Goal: Information Seeking & Learning: Learn about a topic

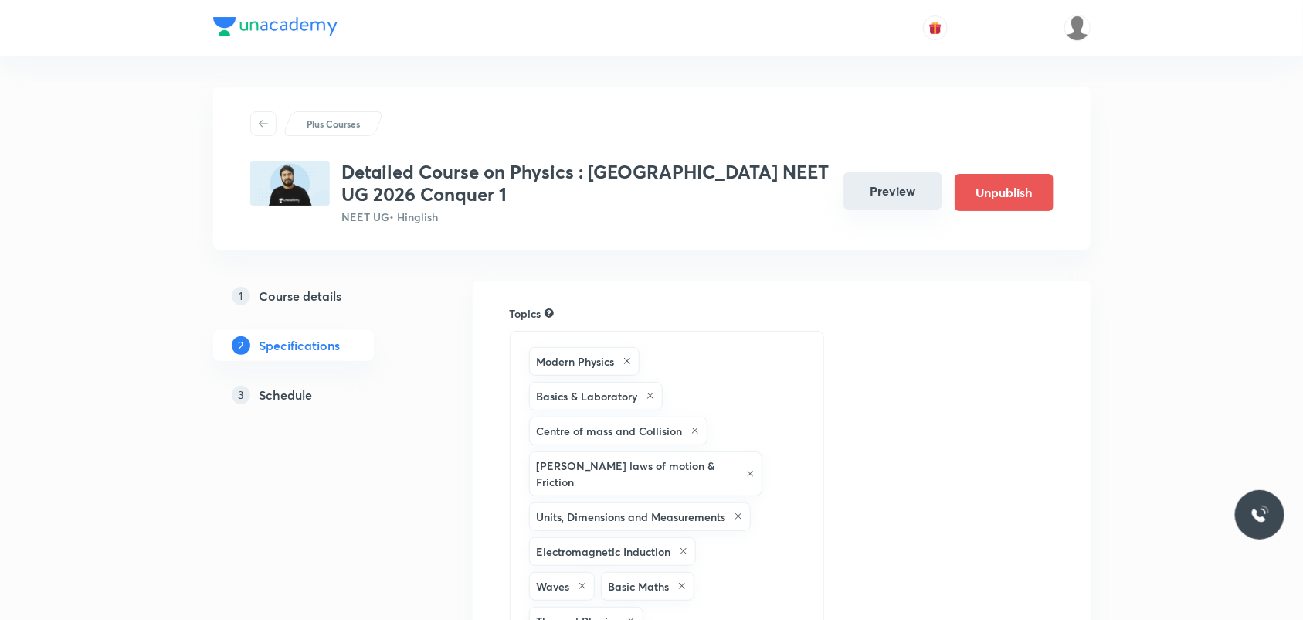
click at [892, 209] on button "Preview" at bounding box center [893, 190] width 99 height 37
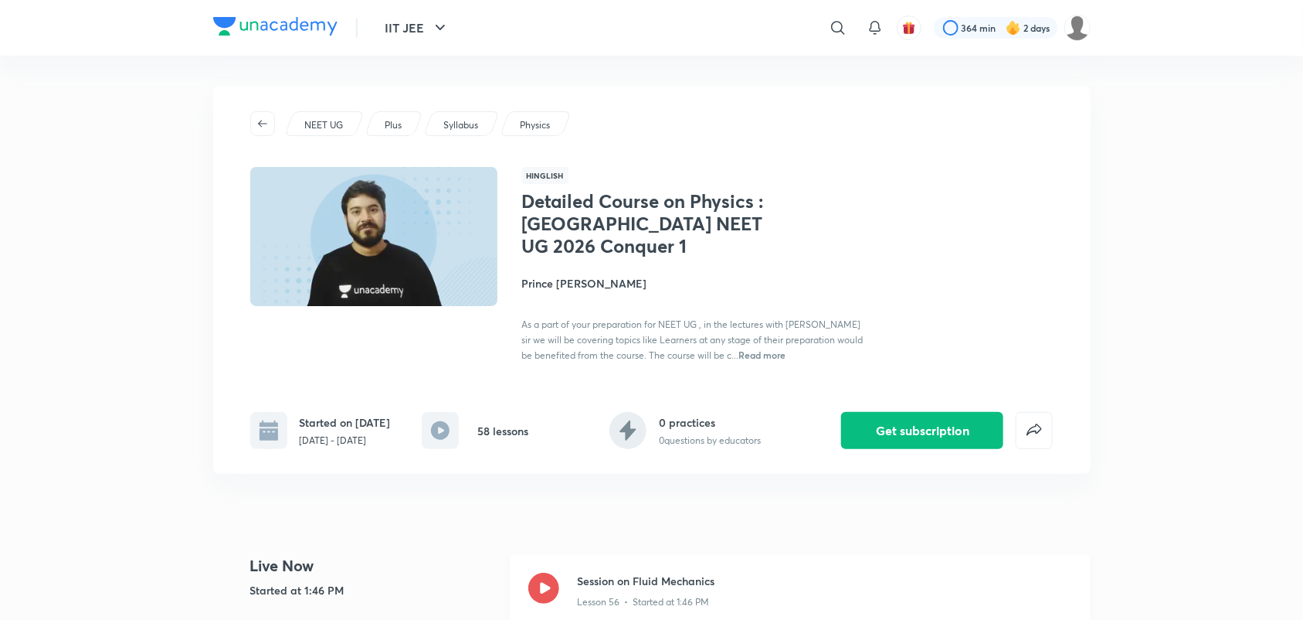
click at [543, 585] on icon at bounding box center [543, 587] width 31 height 31
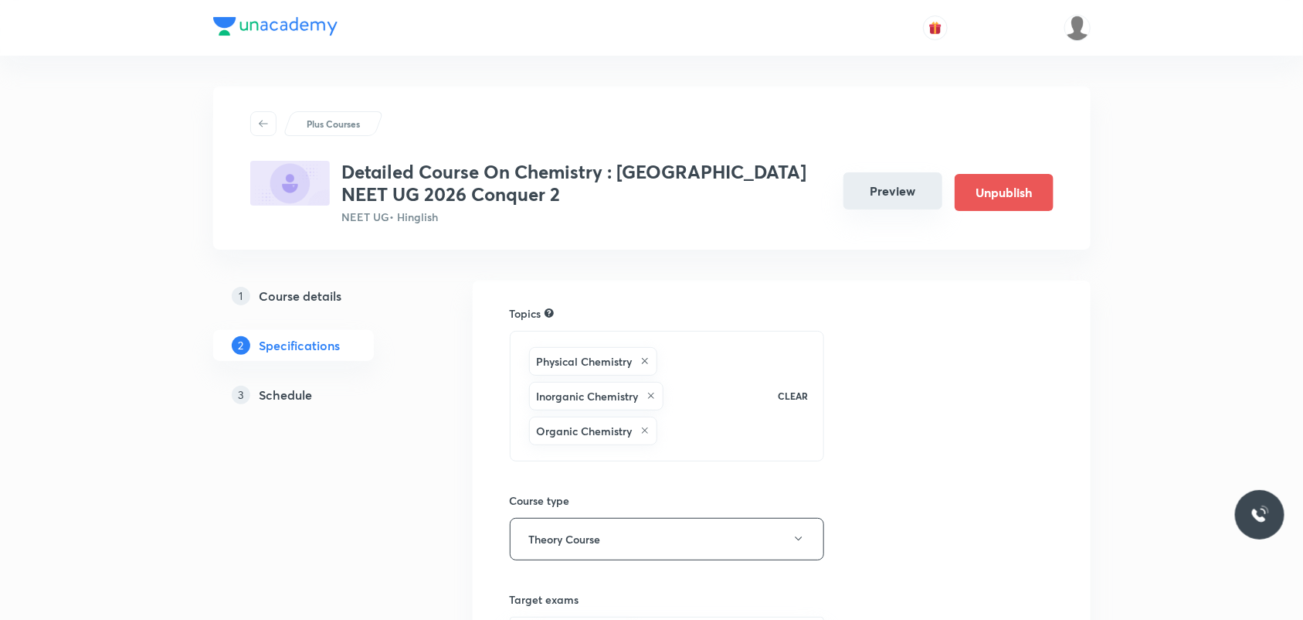
click at [885, 191] on button "Preview" at bounding box center [893, 190] width 99 height 37
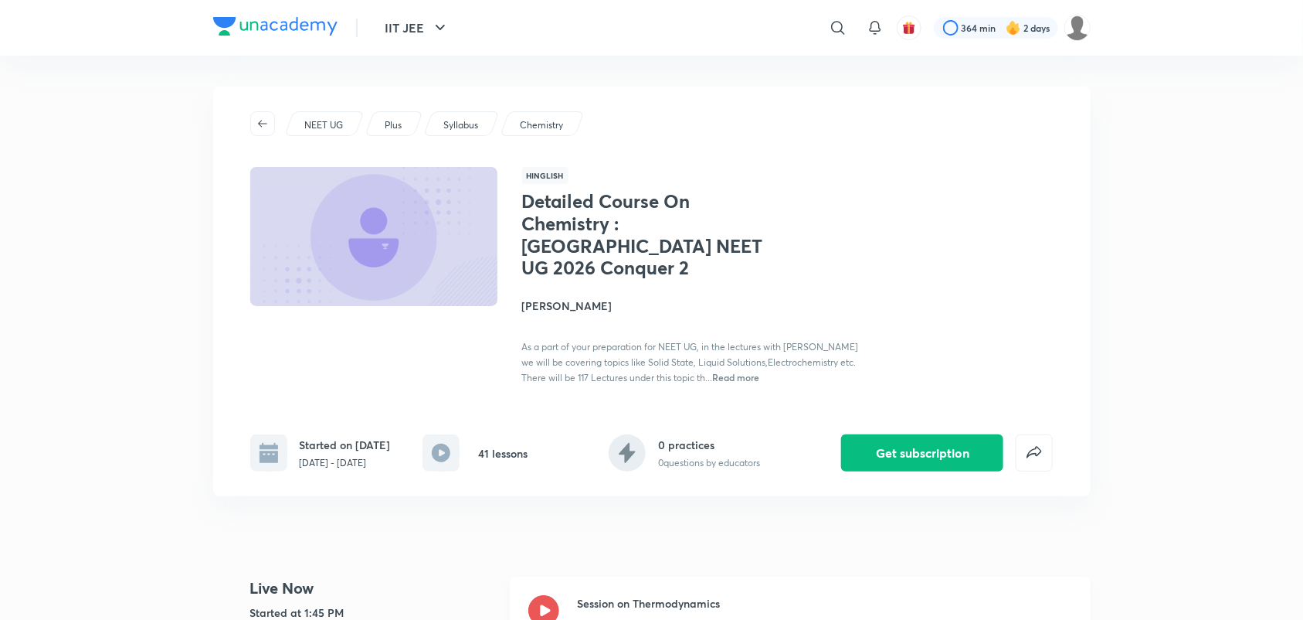
click at [546, 599] on icon at bounding box center [543, 610] width 31 height 31
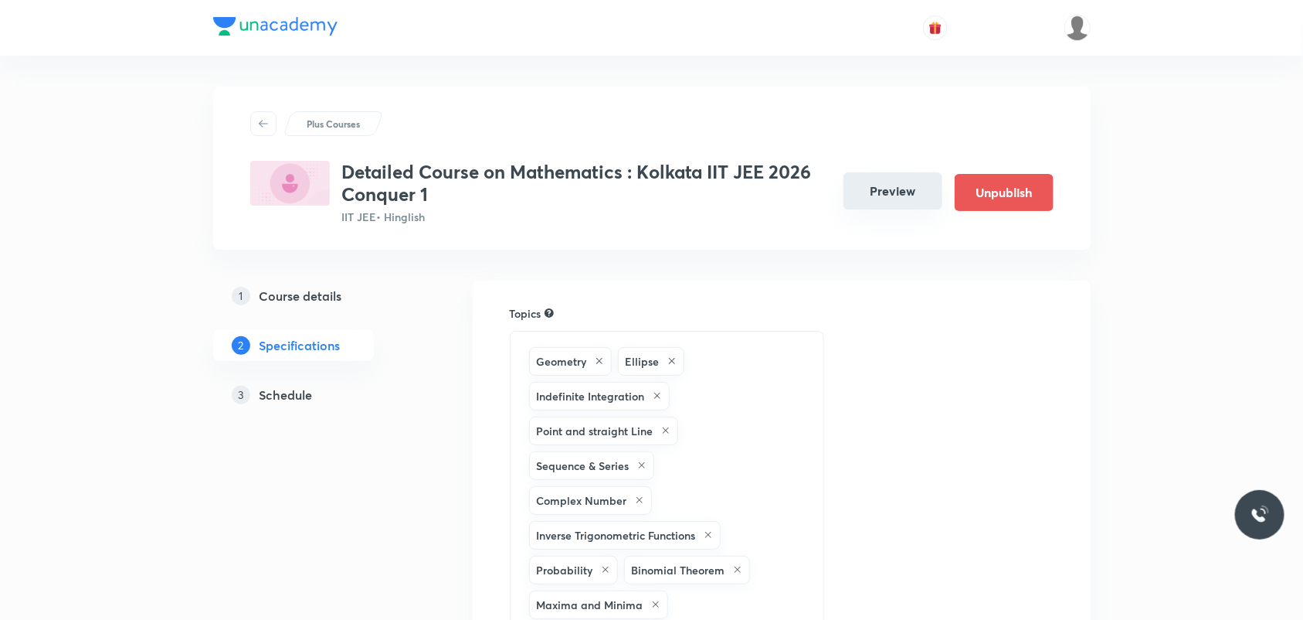
click at [902, 193] on button "Preview" at bounding box center [893, 190] width 99 height 37
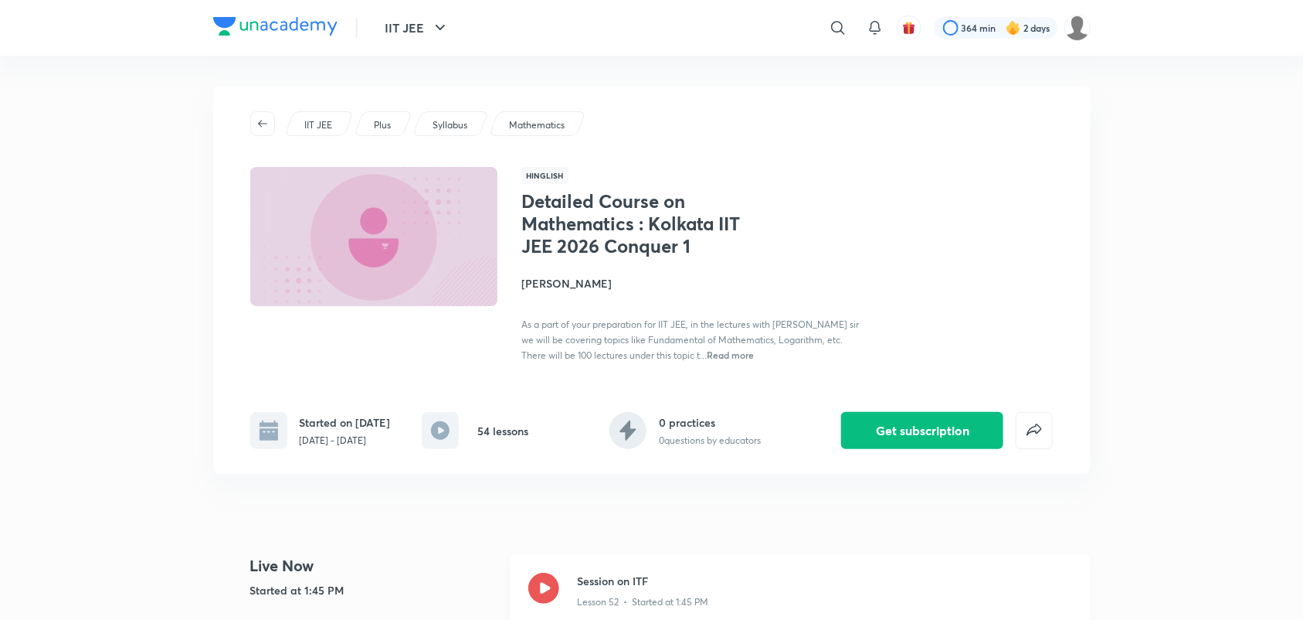
click at [549, 603] on icon at bounding box center [543, 587] width 31 height 31
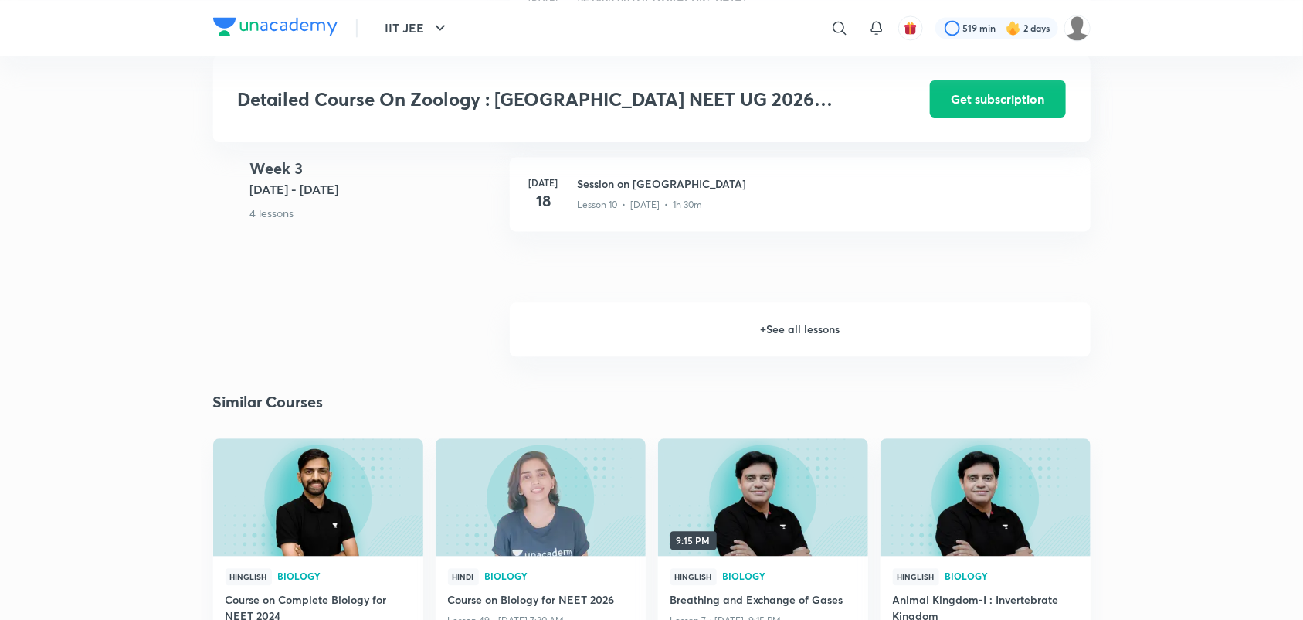
scroll to position [1449, 0]
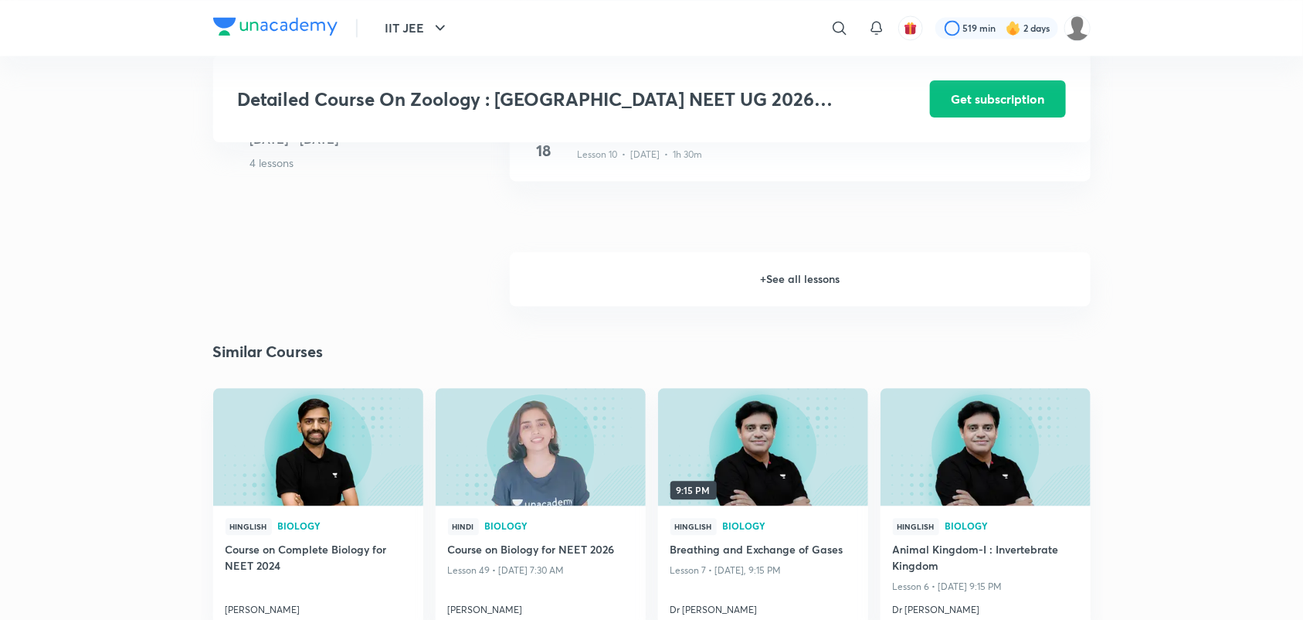
click at [779, 288] on h6 "+ See all lessons" at bounding box center [800, 279] width 581 height 54
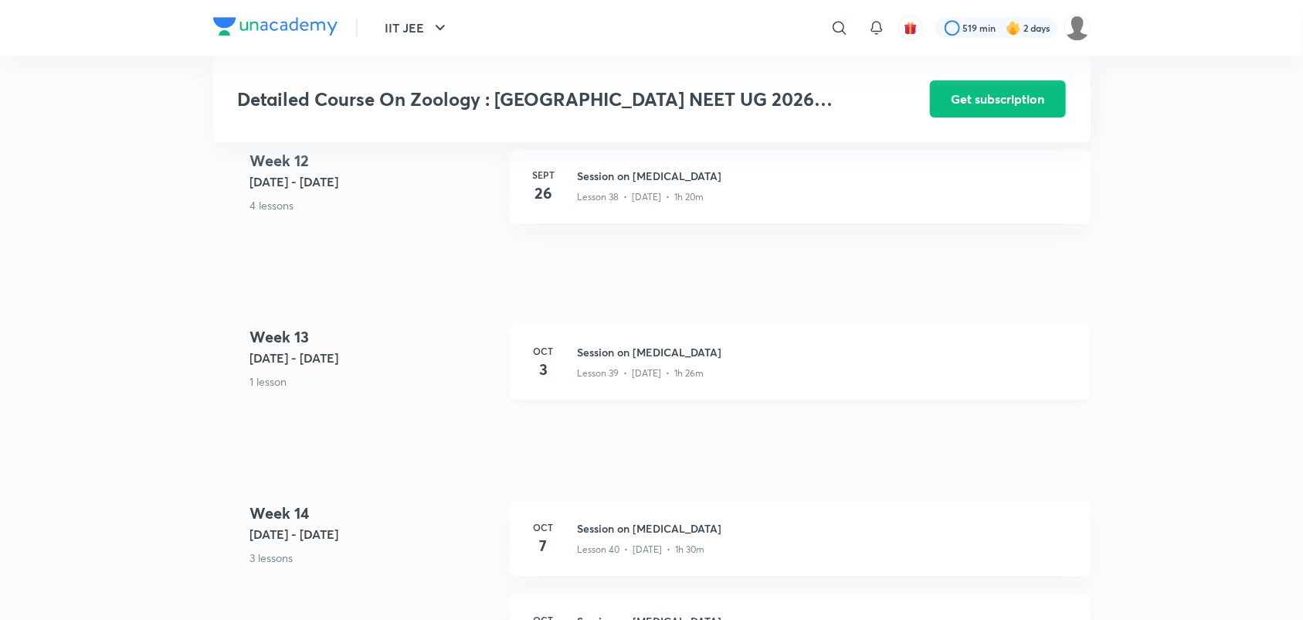
scroll to position [4732, 0]
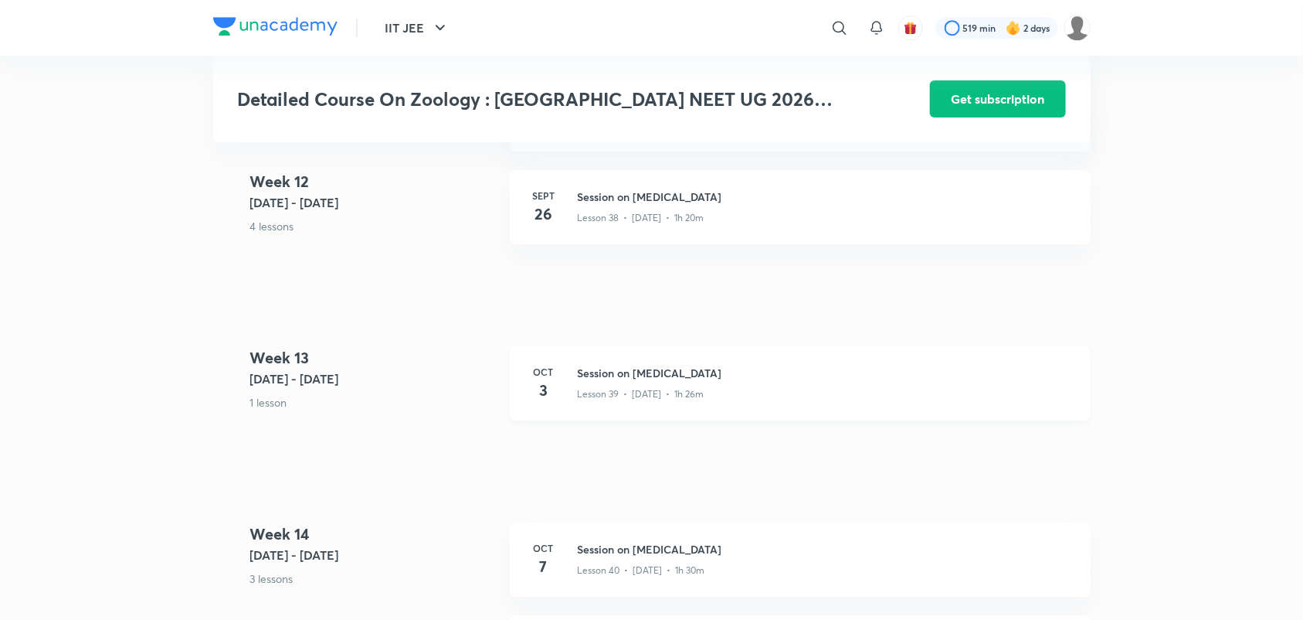
click at [623, 372] on h3 "Session on Body Fluids" at bounding box center [825, 373] width 494 height 16
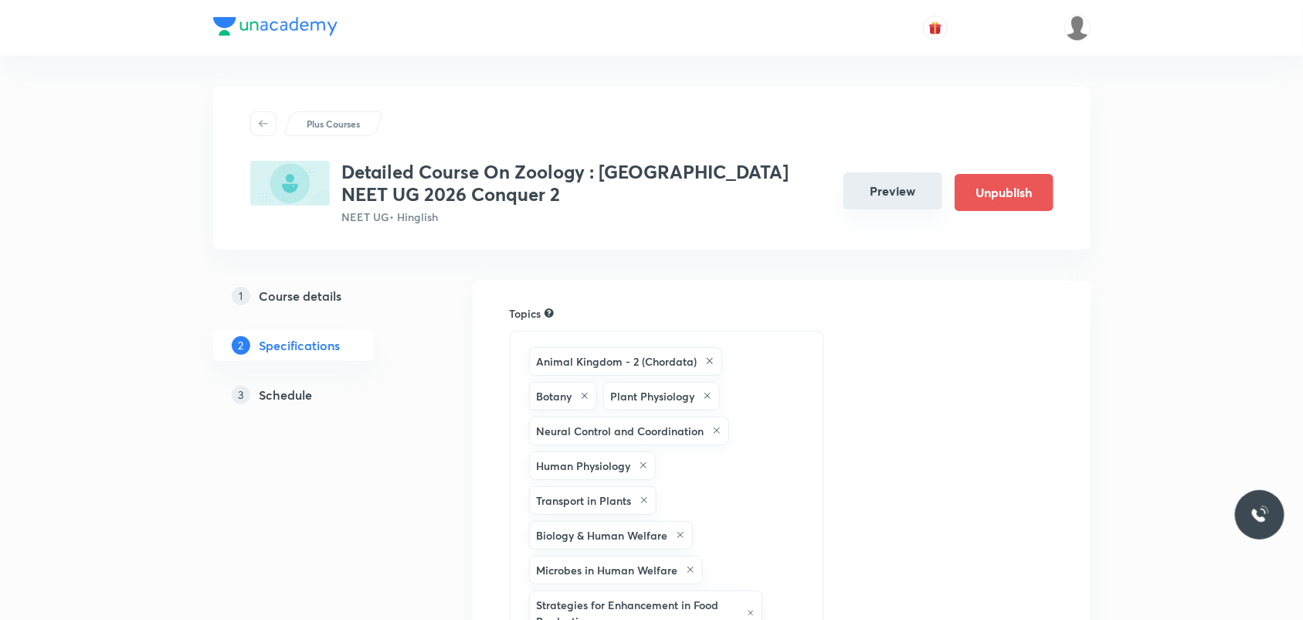
click at [914, 202] on button "Preview" at bounding box center [893, 190] width 99 height 37
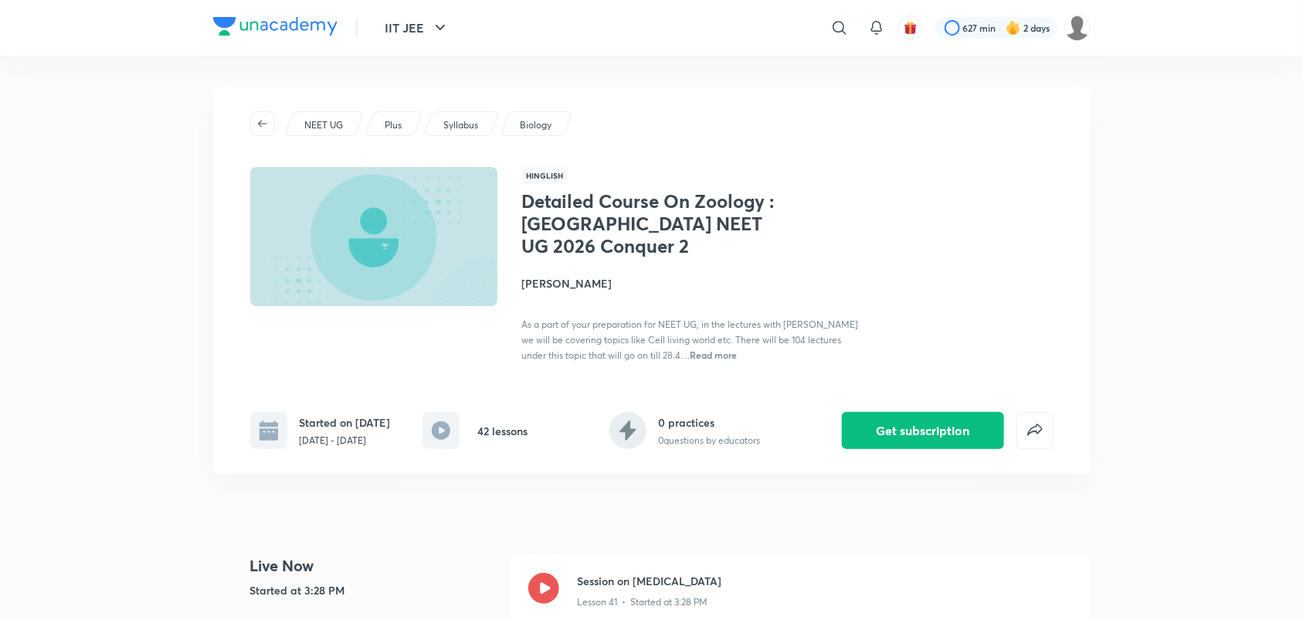
click at [549, 578] on icon at bounding box center [543, 587] width 31 height 31
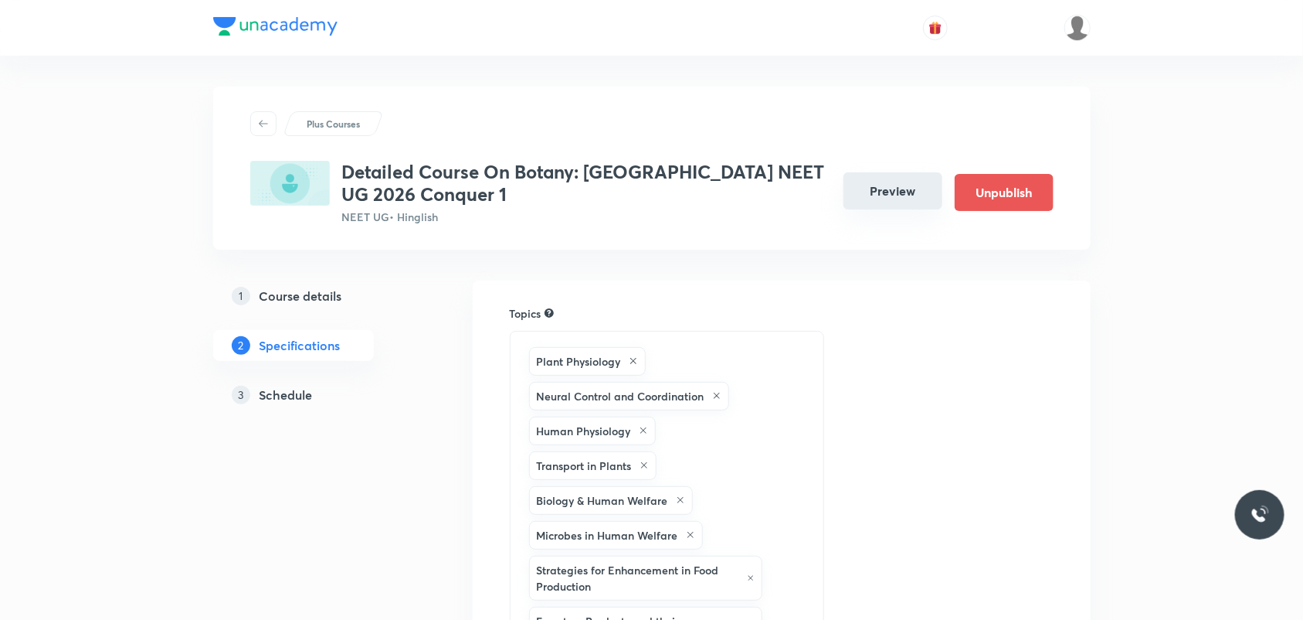
click at [908, 203] on button "Preview" at bounding box center [893, 190] width 99 height 37
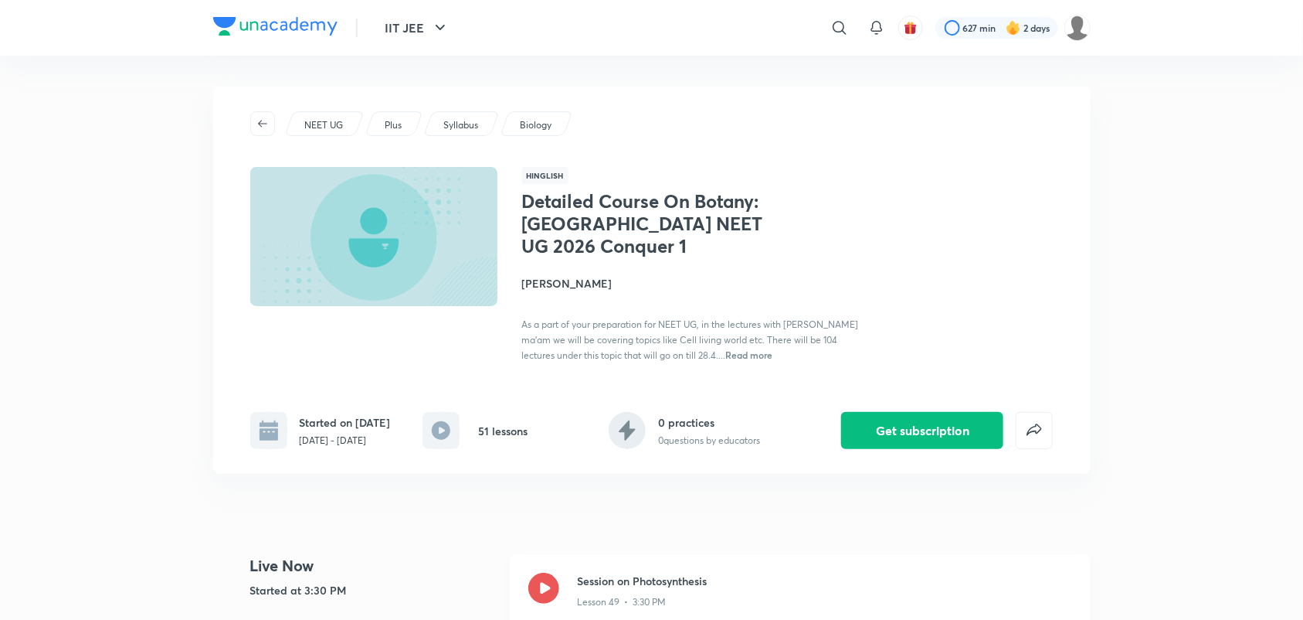
click at [546, 592] on icon at bounding box center [543, 587] width 31 height 31
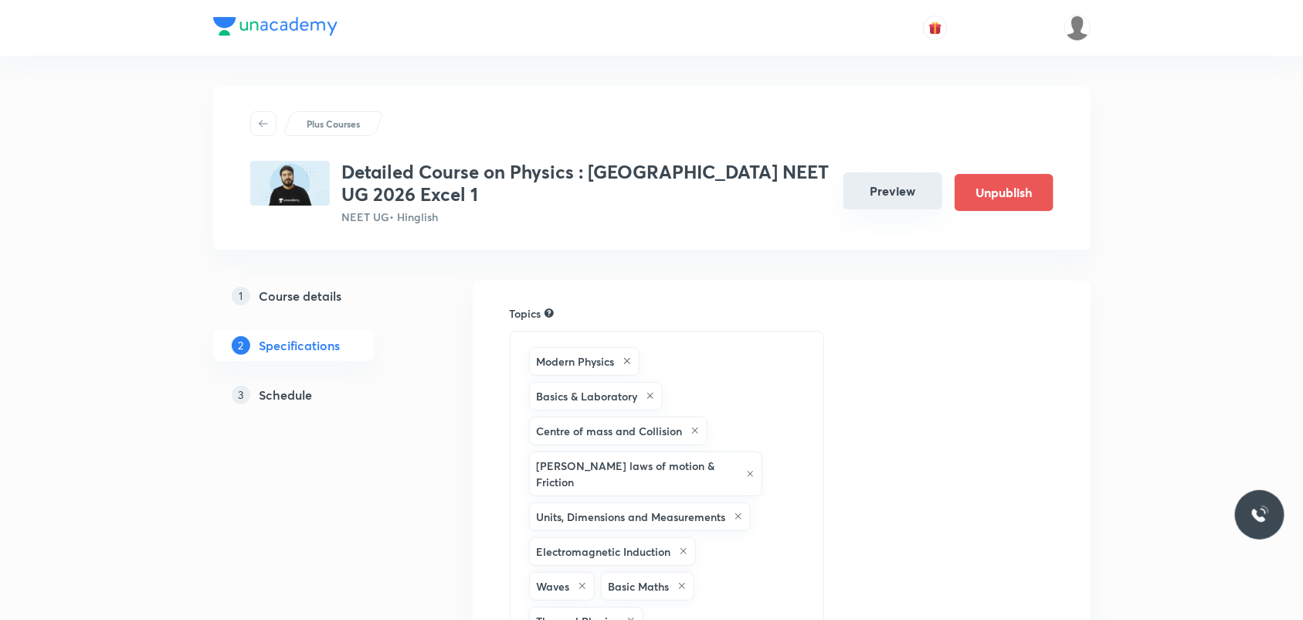
click at [871, 203] on button "Preview" at bounding box center [893, 190] width 99 height 37
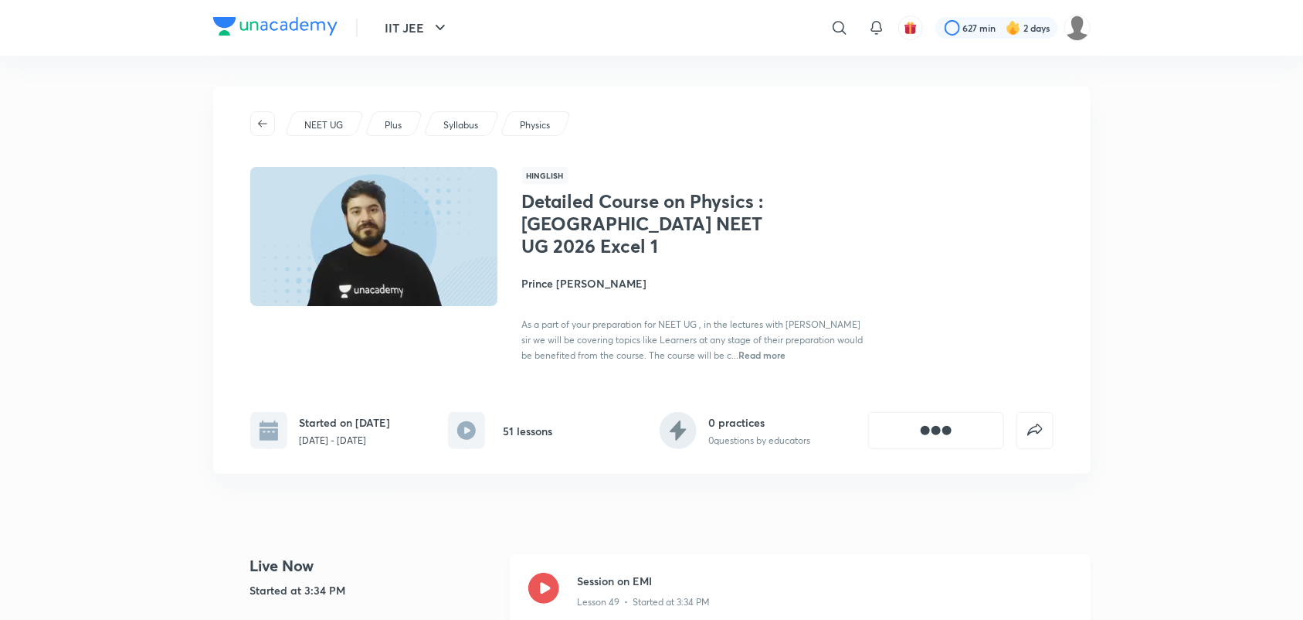
click at [542, 578] on icon at bounding box center [543, 587] width 31 height 31
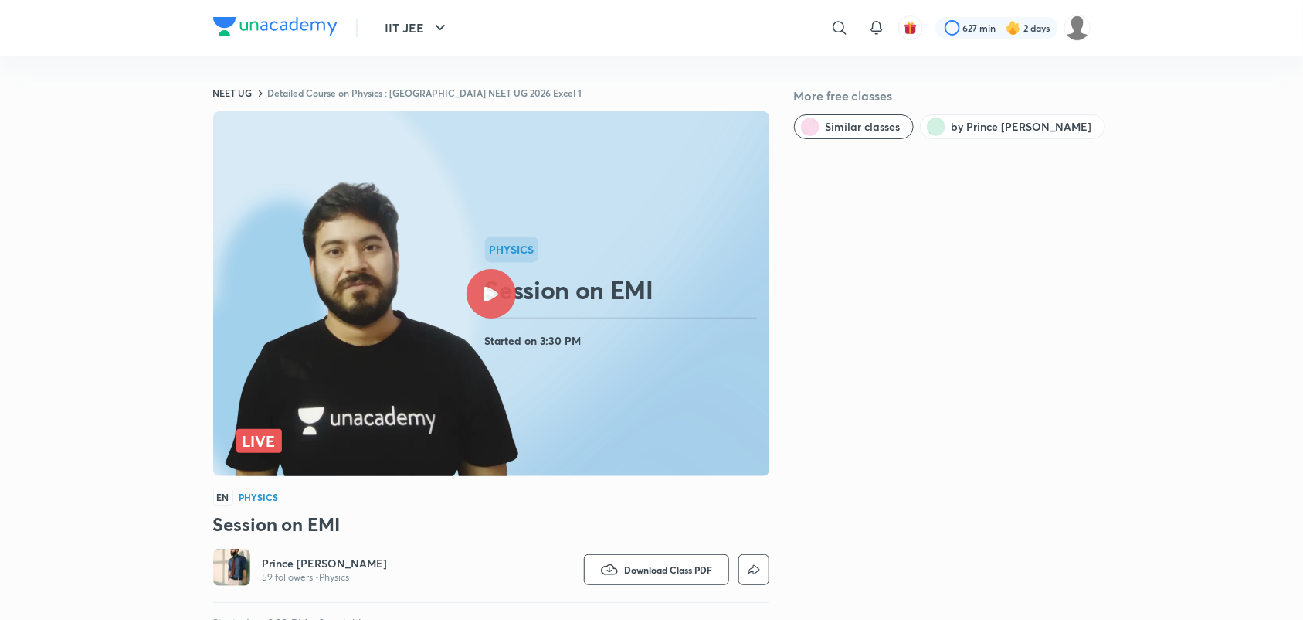
click at [557, 318] on hr at bounding box center [621, 318] width 273 height 1
